Goal: Task Accomplishment & Management: Manage account settings

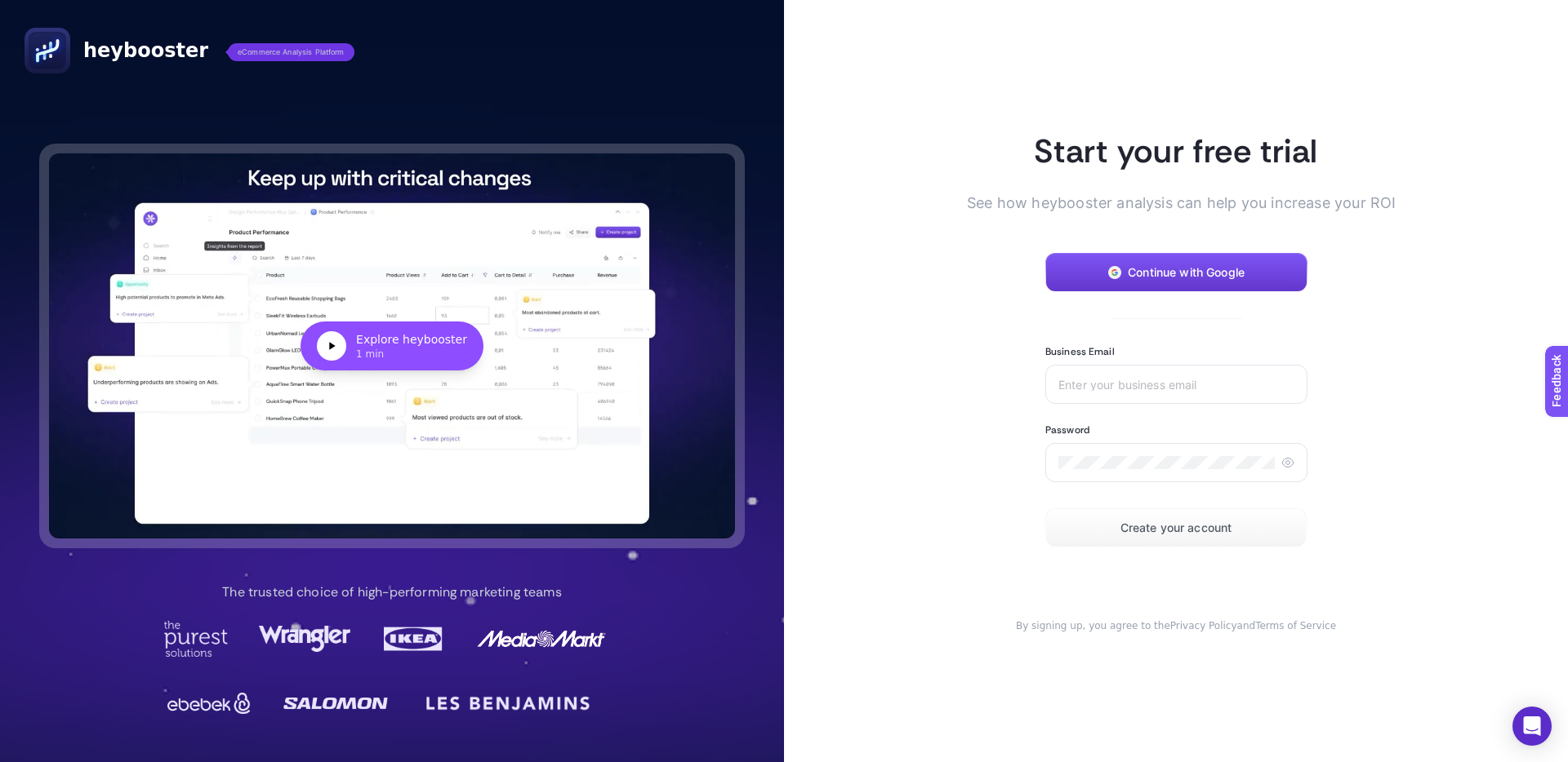
click at [1144, 277] on span "Continue with Google" at bounding box center [1186, 273] width 116 height 13
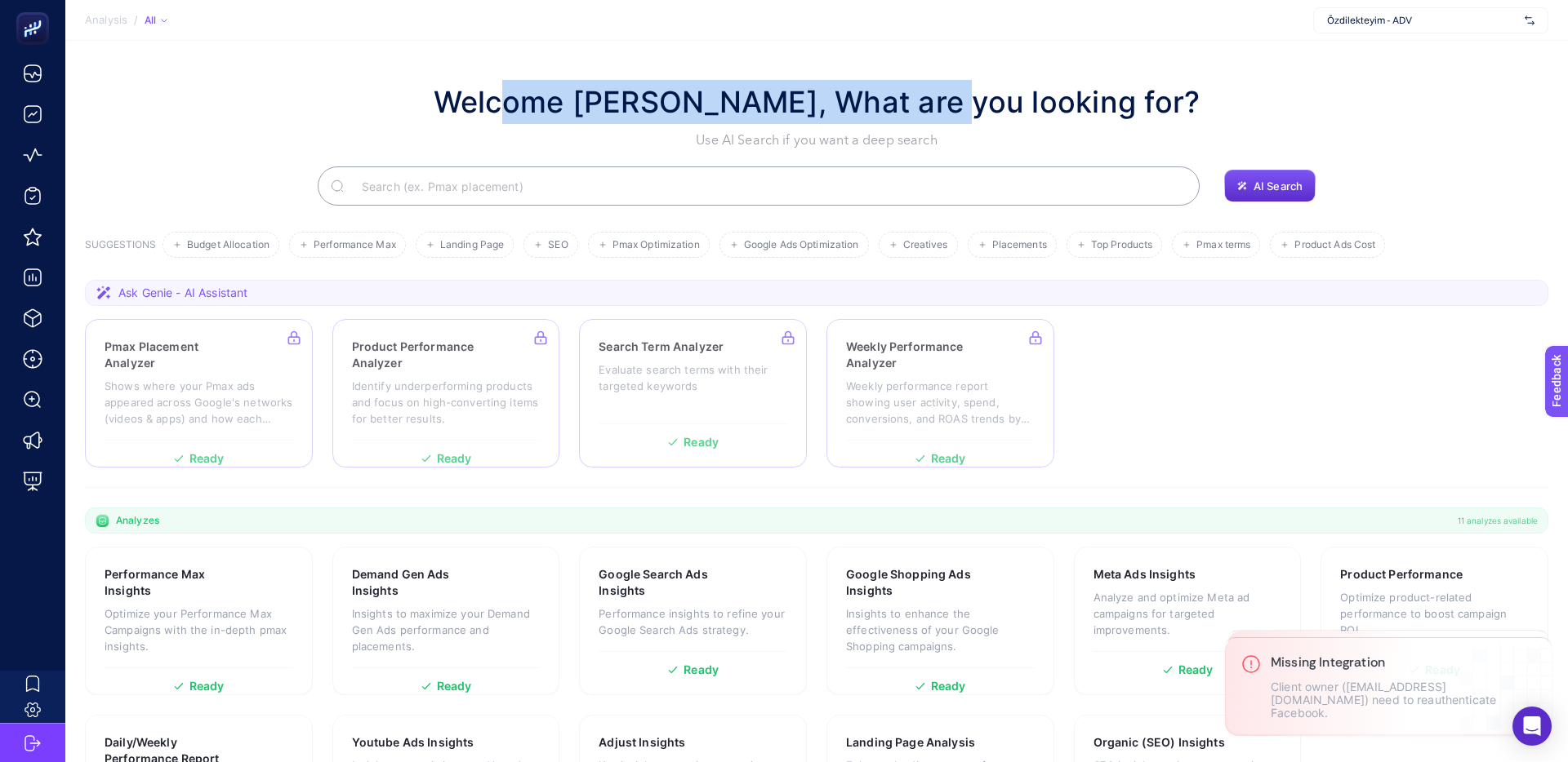
drag, startPoint x: 851, startPoint y: 93, endPoint x: 1027, endPoint y: 89, distance: 176.0
click at [1016, 89] on h1 "Welcome [PERSON_NAME], What are you looking for?" at bounding box center [817, 102] width 767 height 44
drag, startPoint x: 1027, startPoint y: 89, endPoint x: 1092, endPoint y: 91, distance: 65.0
click at [1028, 89] on h1 "Welcome [PERSON_NAME], What are you looking for?" at bounding box center [817, 102] width 767 height 44
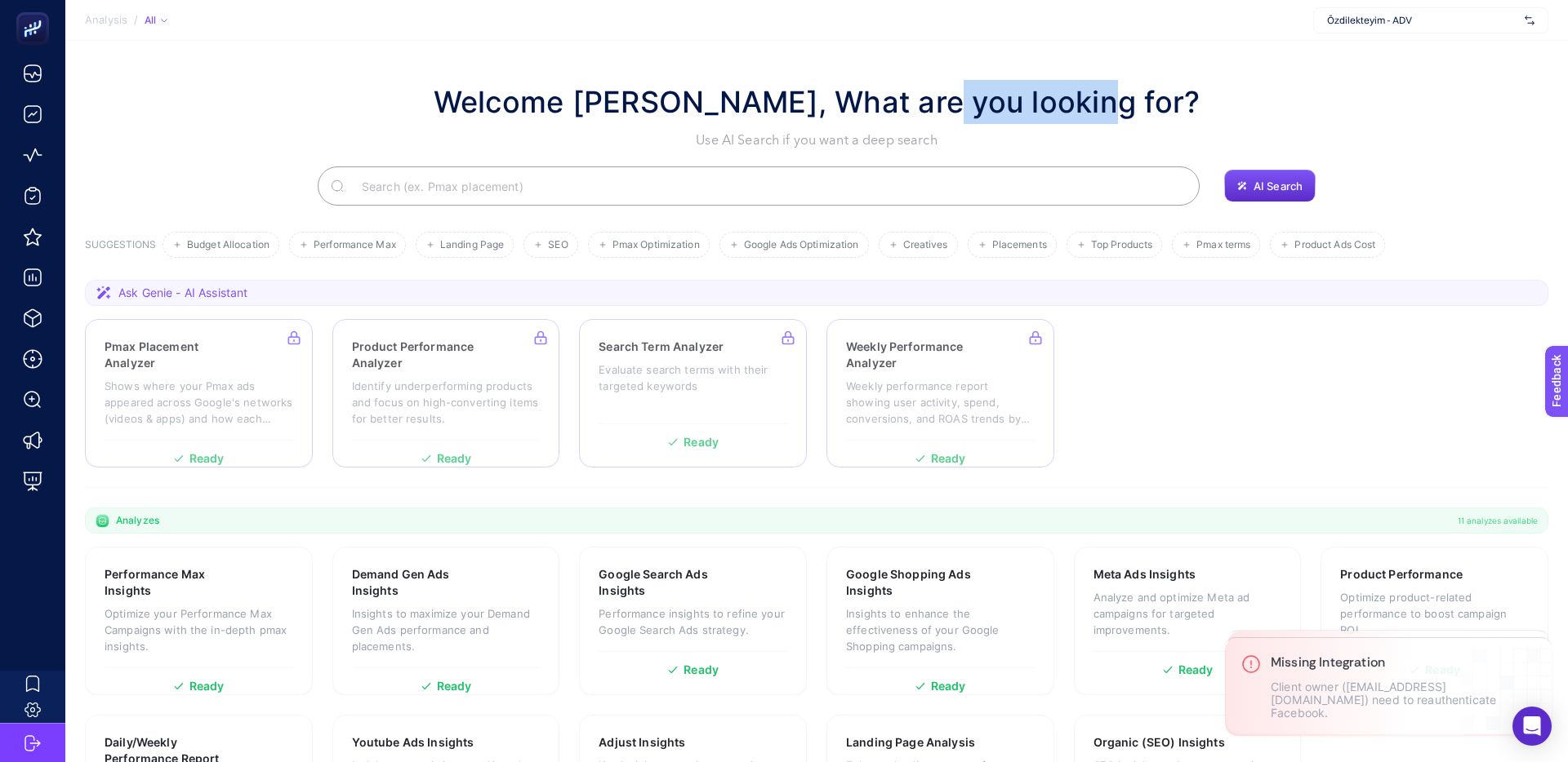
drag, startPoint x: 1091, startPoint y: 91, endPoint x: 849, endPoint y: 89, distance: 242.0
click at [914, 86] on h1 "Welcome [PERSON_NAME], What are you looking for?" at bounding box center [817, 102] width 767 height 44
click at [849, 89] on h1 "Welcome [PERSON_NAME], What are you looking for?" at bounding box center [817, 102] width 767 height 44
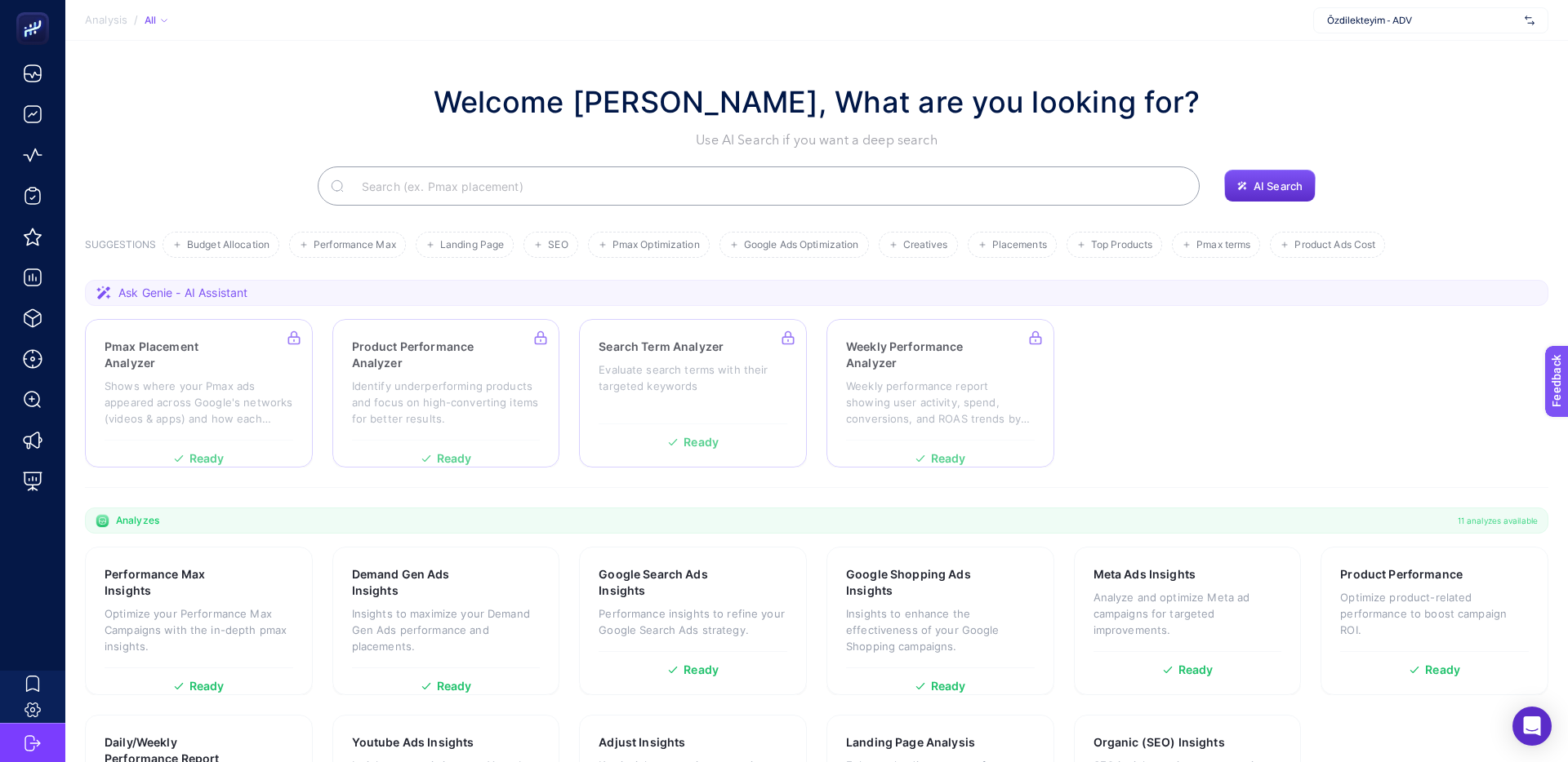
click at [1467, 7] on div "Özdilekteyim - ADV" at bounding box center [1431, 20] width 236 height 27
drag, startPoint x: 1191, startPoint y: 39, endPoint x: 1180, endPoint y: 45, distance: 12.5
click at [1191, 39] on section "Analysis / All Özdilekteyim - ADV + Add New Client" at bounding box center [817, 20] width 1503 height 41
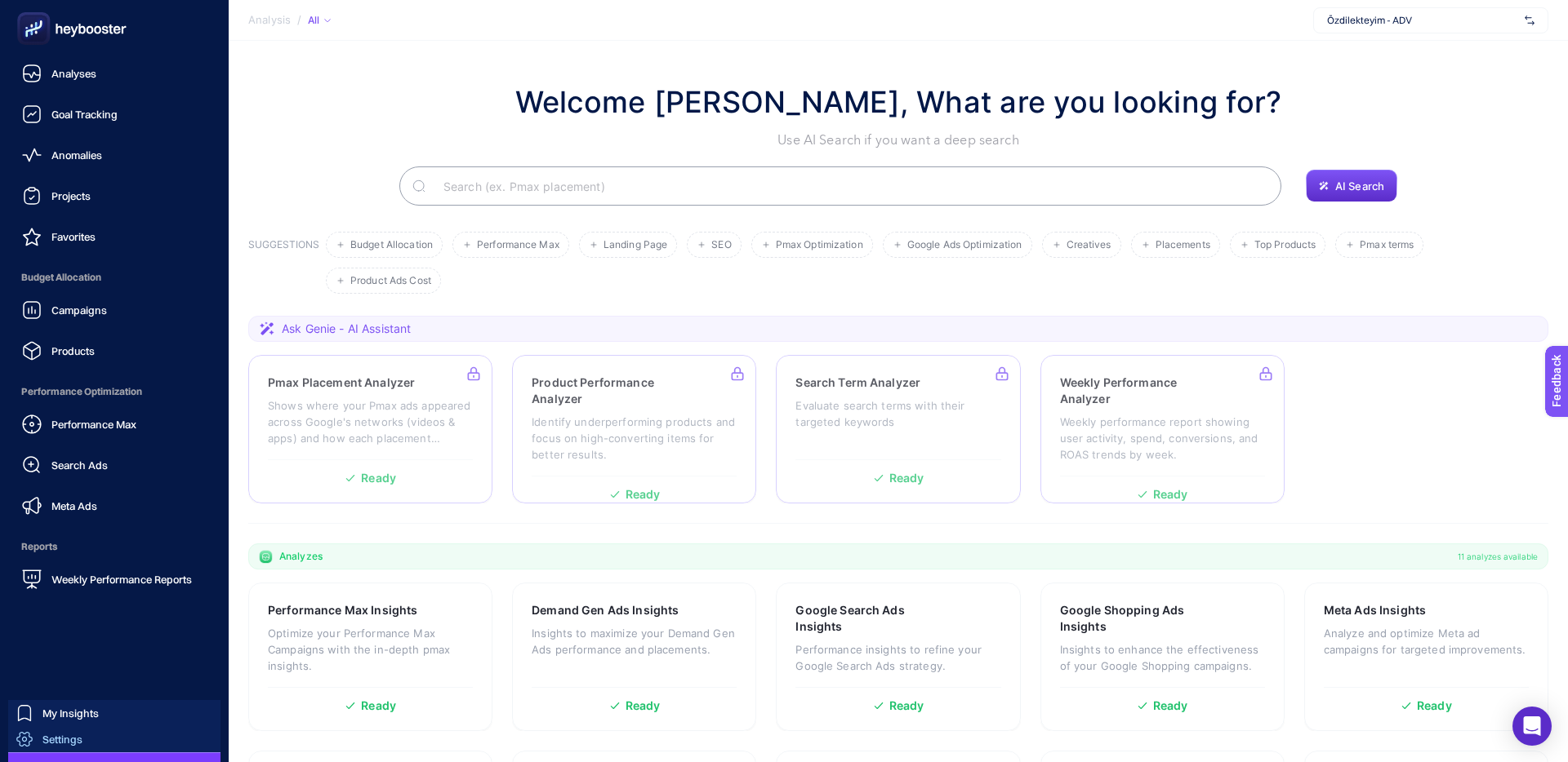
click at [68, 746] on div "Settings" at bounding box center [49, 739] width 66 height 16
